Goal: Transaction & Acquisition: Purchase product/service

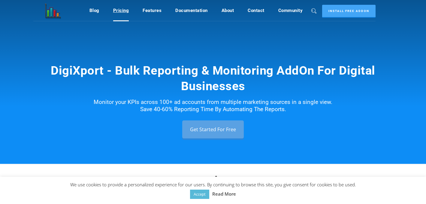
click at [120, 13] on link "Pricing" at bounding box center [121, 10] width 16 height 11
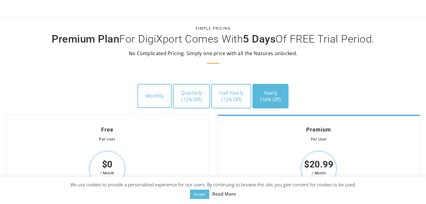
scroll to position [1721, 0]
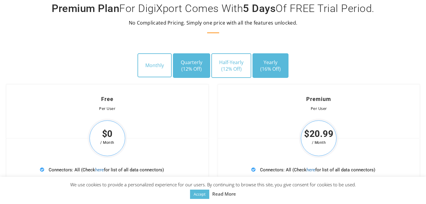
click at [192, 58] on button "Quarterly (12% Off)" at bounding box center [191, 65] width 37 height 25
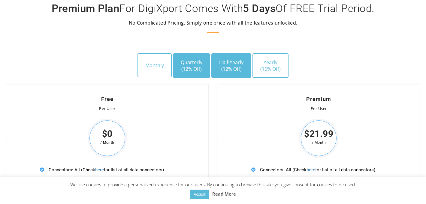
click at [234, 61] on button "Half-Yearly (12% Off)" at bounding box center [231, 65] width 40 height 25
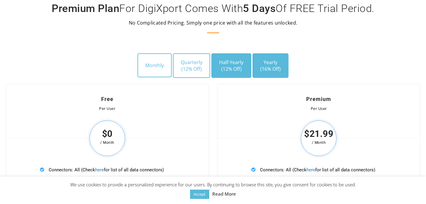
click at [260, 61] on button "Yearly (16% Off)" at bounding box center [270, 65] width 36 height 25
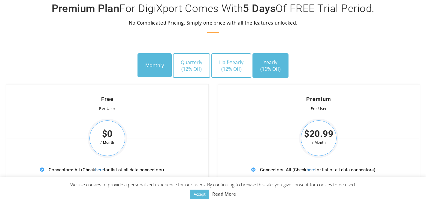
click at [161, 67] on button "Monthly" at bounding box center [154, 65] width 34 height 24
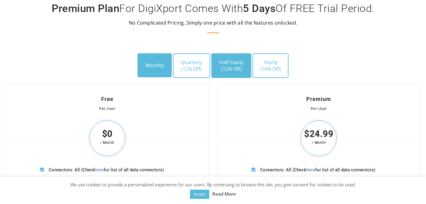
click at [237, 61] on button "Half-Yearly (12% Off)" at bounding box center [231, 65] width 40 height 25
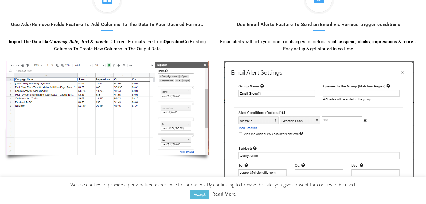
scroll to position [1267, 0]
